Goal: Information Seeking & Learning: Learn about a topic

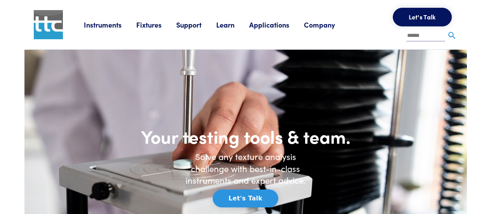
scroll to position [272, 0]
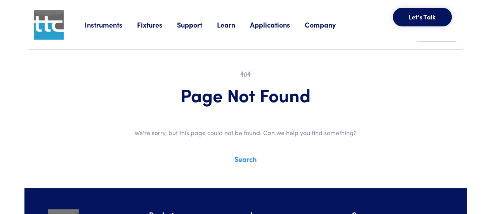
scroll to position [146, 0]
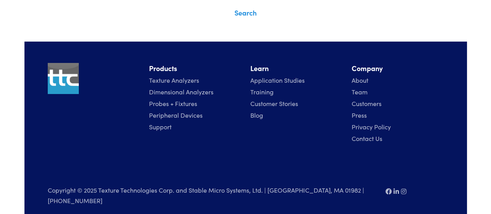
click at [183, 79] on link "Texture Analyzers" at bounding box center [174, 80] width 50 height 9
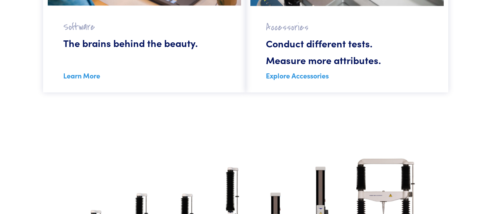
scroll to position [776, 0]
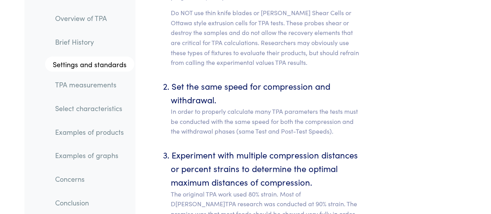
scroll to position [3921, 0]
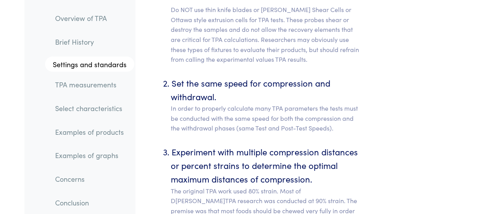
click at [109, 85] on link "TPA measurements" at bounding box center [91, 85] width 85 height 18
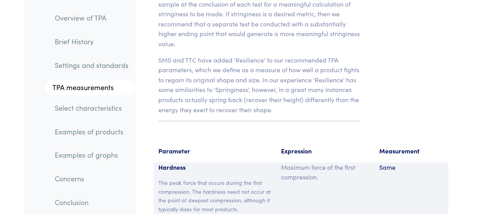
scroll to position [5720, 0]
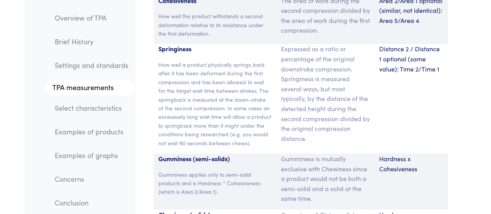
click at [106, 132] on link "Examples of products" at bounding box center [92, 132] width 86 height 18
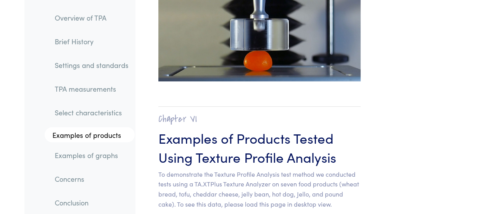
scroll to position [8535, 0]
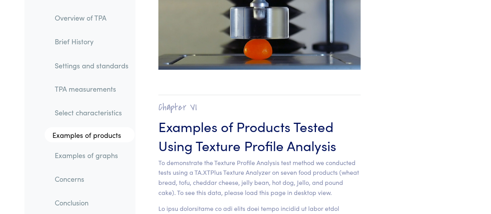
click at [99, 115] on link "Select characteristics" at bounding box center [92, 113] width 86 height 18
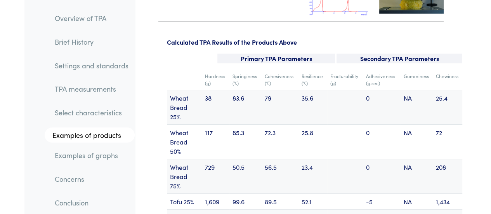
scroll to position [10139, 0]
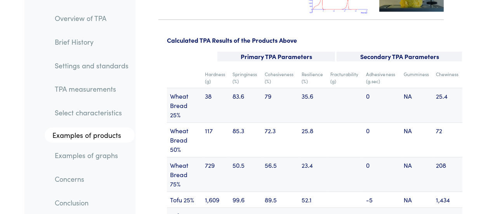
click at [78, 154] on link "Examples of graphs" at bounding box center [92, 155] width 86 height 18
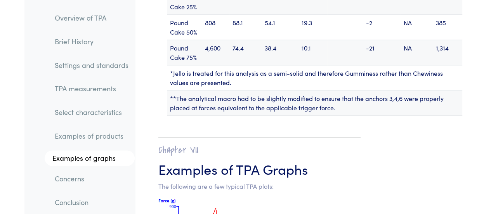
scroll to position [10752, 0]
